Goal: Task Accomplishment & Management: Use online tool/utility

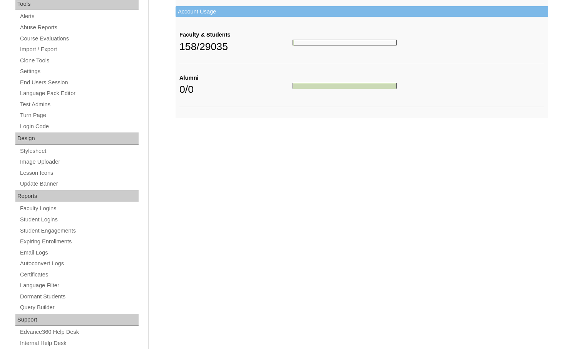
scroll to position [288, 0]
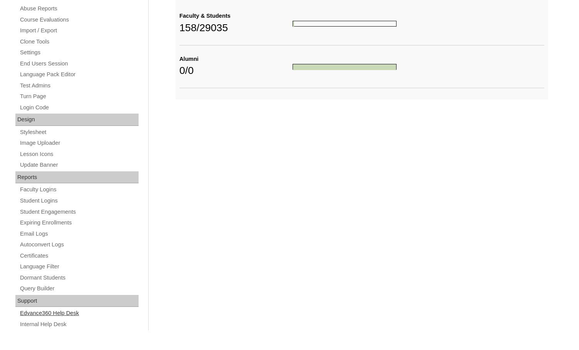
click at [57, 309] on link "Edvance360 Help Desk" at bounding box center [78, 313] width 119 height 10
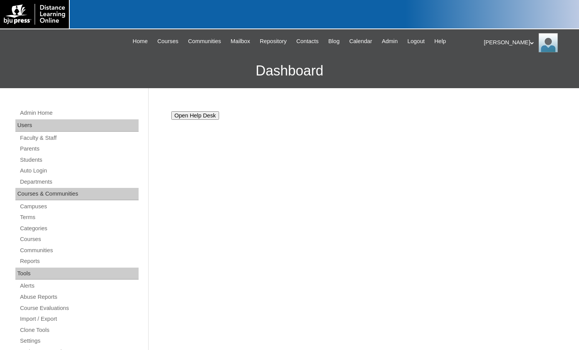
click at [204, 117] on input "Open Help Desk" at bounding box center [195, 115] width 48 height 8
click at [497, 43] on div "[PERSON_NAME] My Profile My Settings Logout" at bounding box center [527, 42] width 87 height 19
click at [507, 75] on li "Logout" at bounding box center [506, 73] width 37 height 10
click at [498, 42] on div "[PERSON_NAME] My Profile My Settings Logout" at bounding box center [527, 42] width 87 height 19
click at [504, 73] on span "Logout" at bounding box center [497, 72] width 15 height 6
